Goal: Check status: Check status

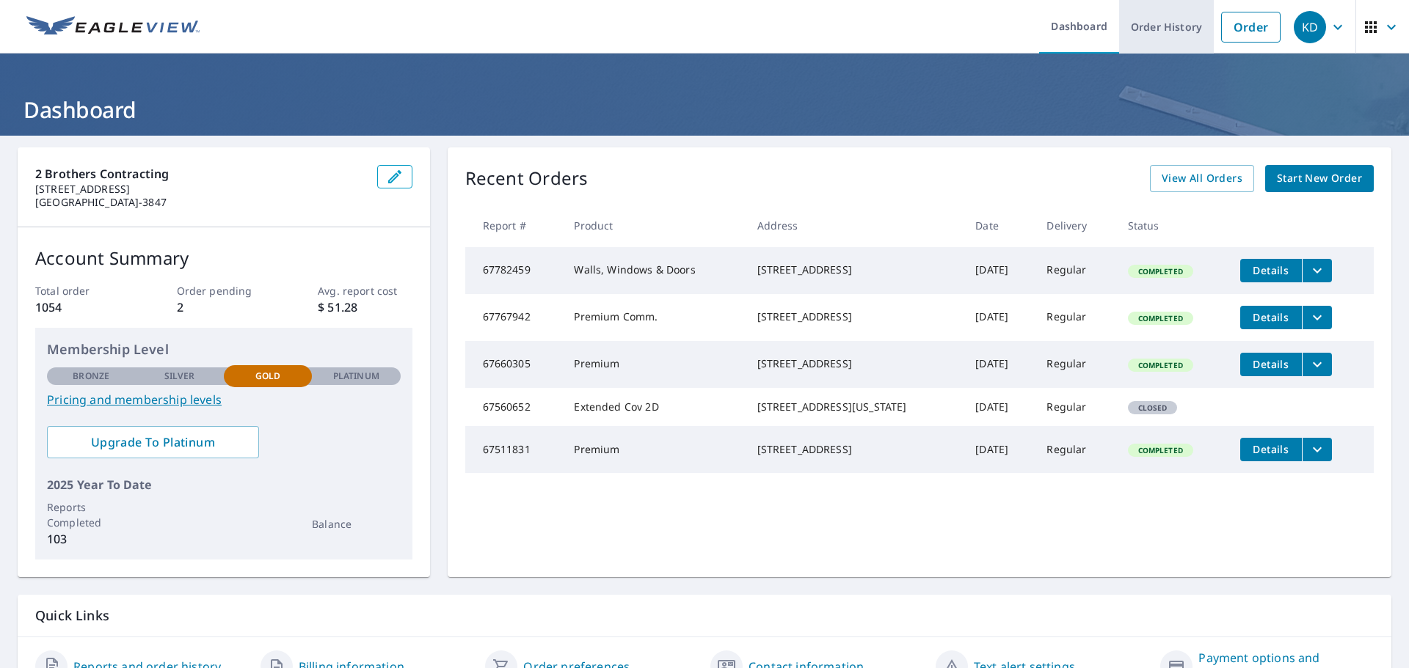
click at [1156, 23] on link "Order History" at bounding box center [1166, 27] width 95 height 54
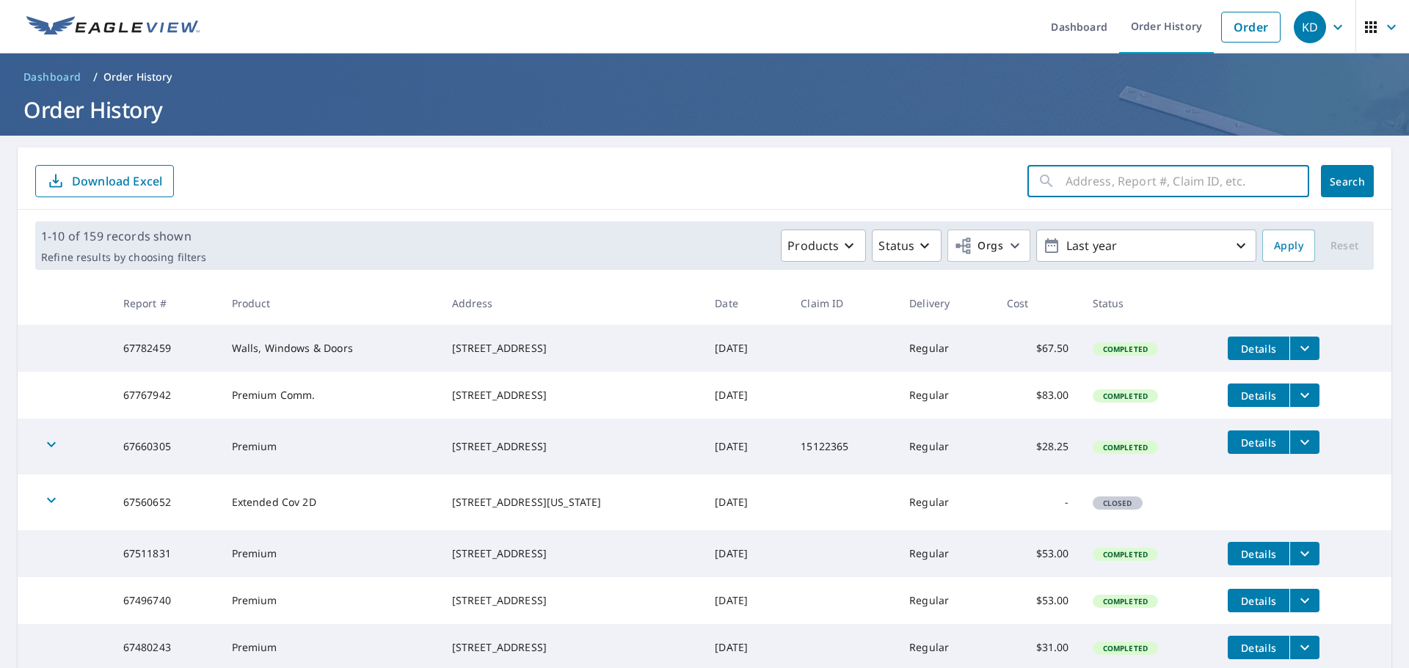
click at [1108, 183] on input "text" at bounding box center [1187, 181] width 244 height 41
paste input "66659105"
type input "66659105"
click at [1340, 189] on button "Search" at bounding box center [1347, 181] width 53 height 32
